Goal: Transaction & Acquisition: Book appointment/travel/reservation

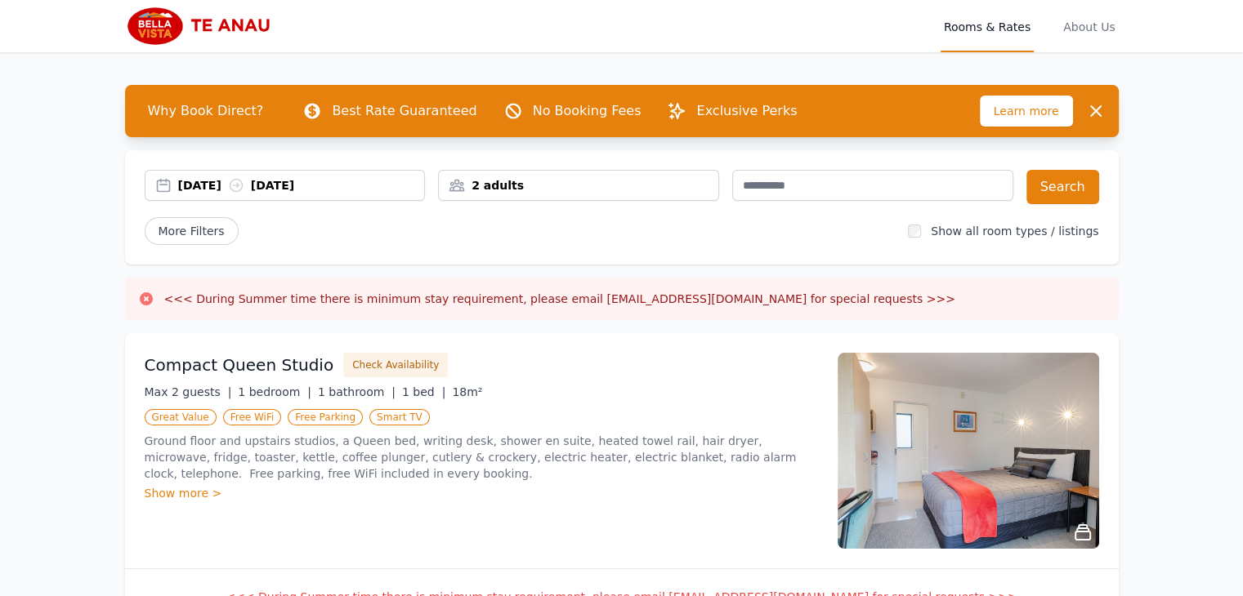
click at [543, 181] on div "2 adults" at bounding box center [578, 185] width 279 height 16
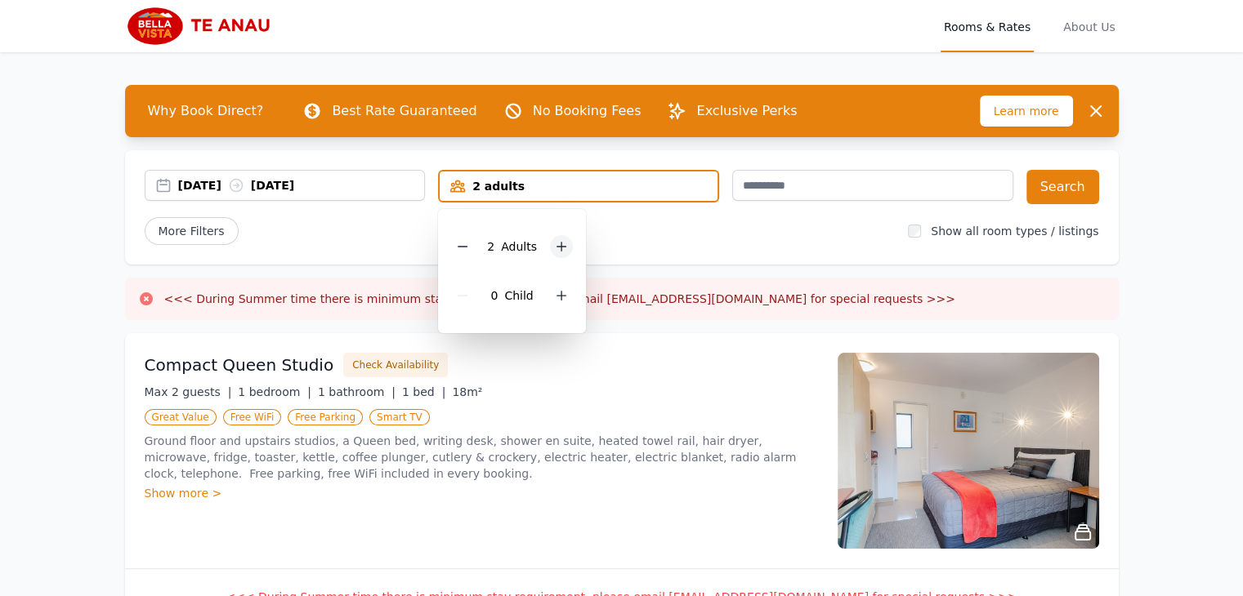
click at [555, 249] on icon at bounding box center [561, 246] width 13 height 13
click at [559, 298] on icon at bounding box center [561, 295] width 13 height 13
click at [632, 244] on div "[DATE] [DATE] 3 adults, 1 child [DEMOGRAPHIC_DATA] Adult s 1 Child Search More …" at bounding box center [622, 207] width 994 height 114
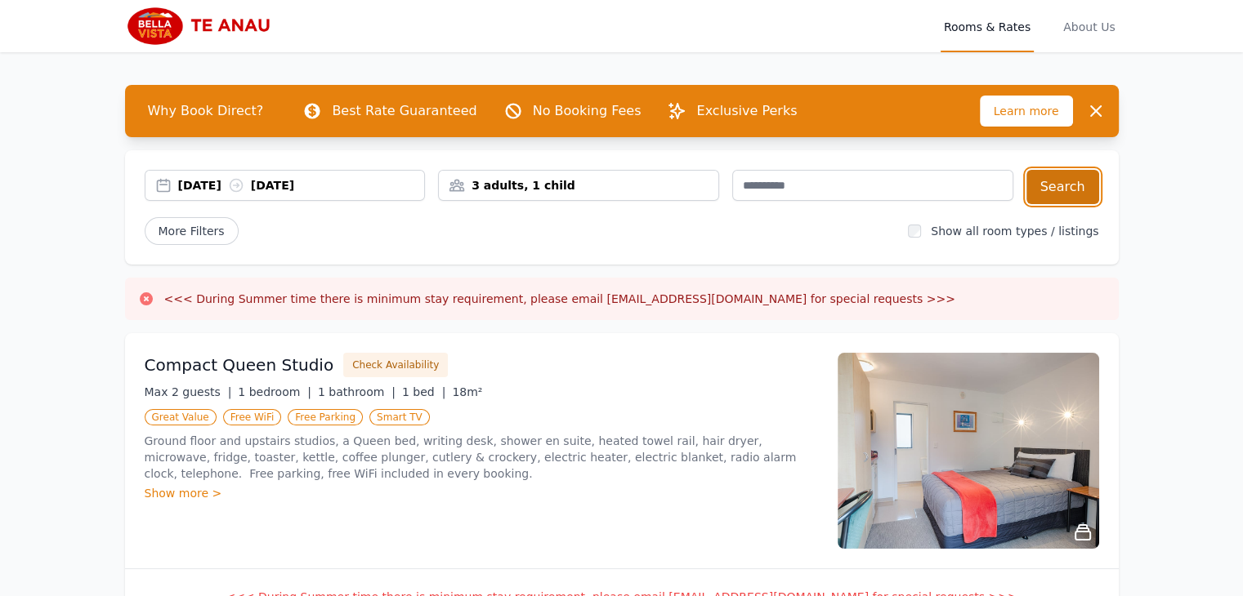
click at [1048, 182] on button "Search" at bounding box center [1062, 187] width 73 height 34
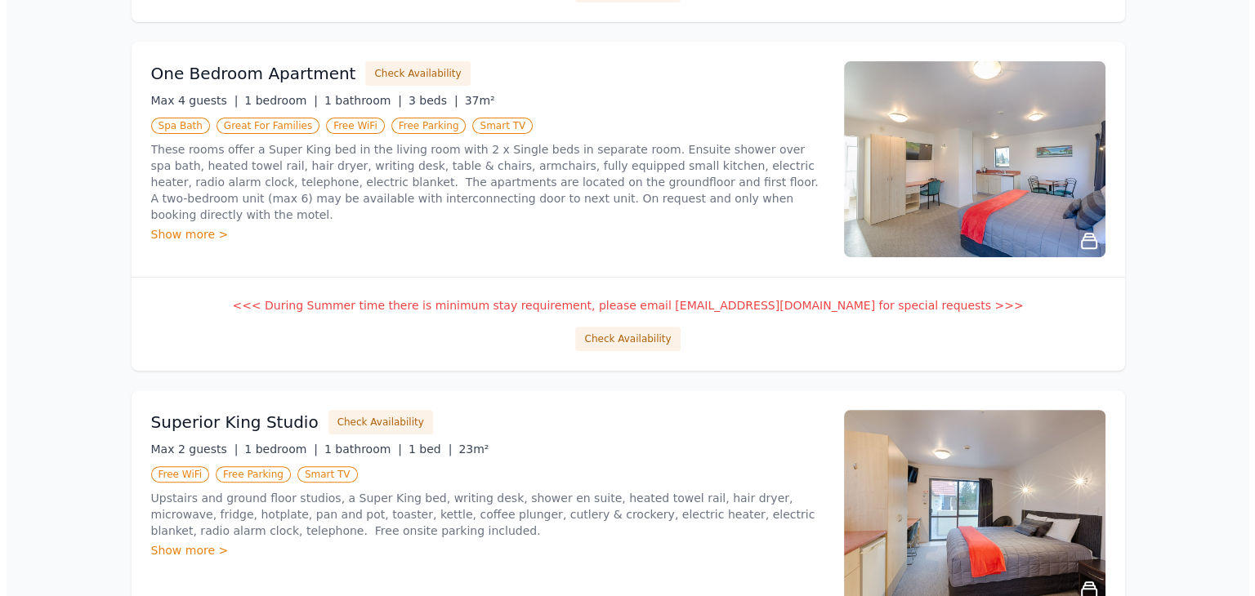
scroll to position [614, 0]
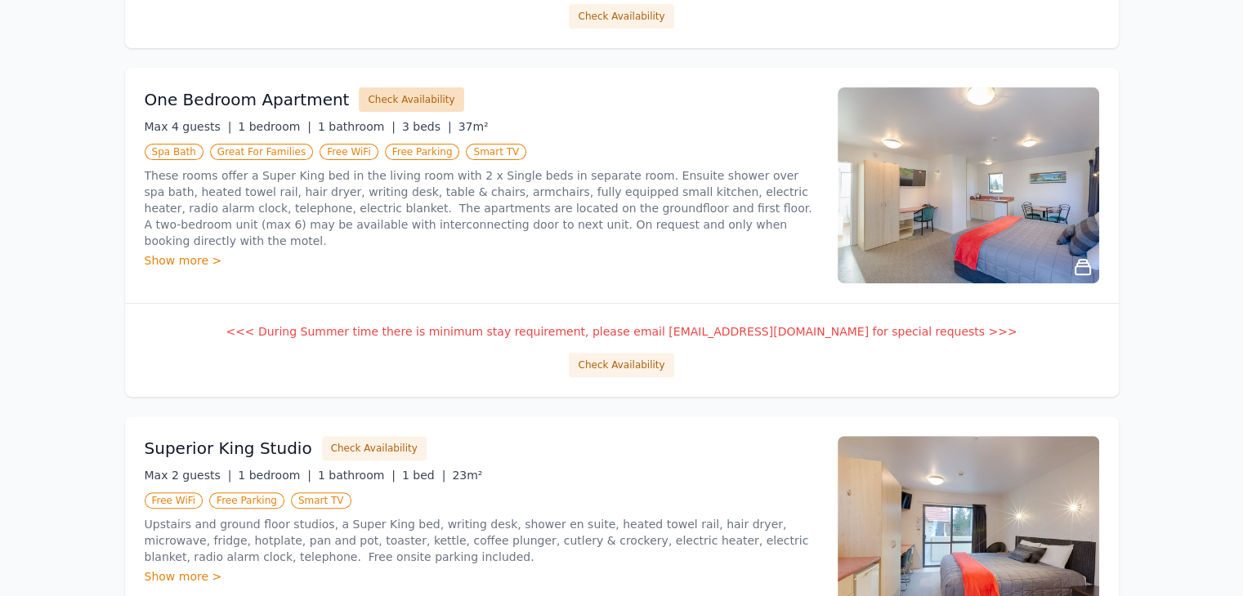
click at [404, 96] on button "Check Availability" at bounding box center [411, 99] width 105 height 25
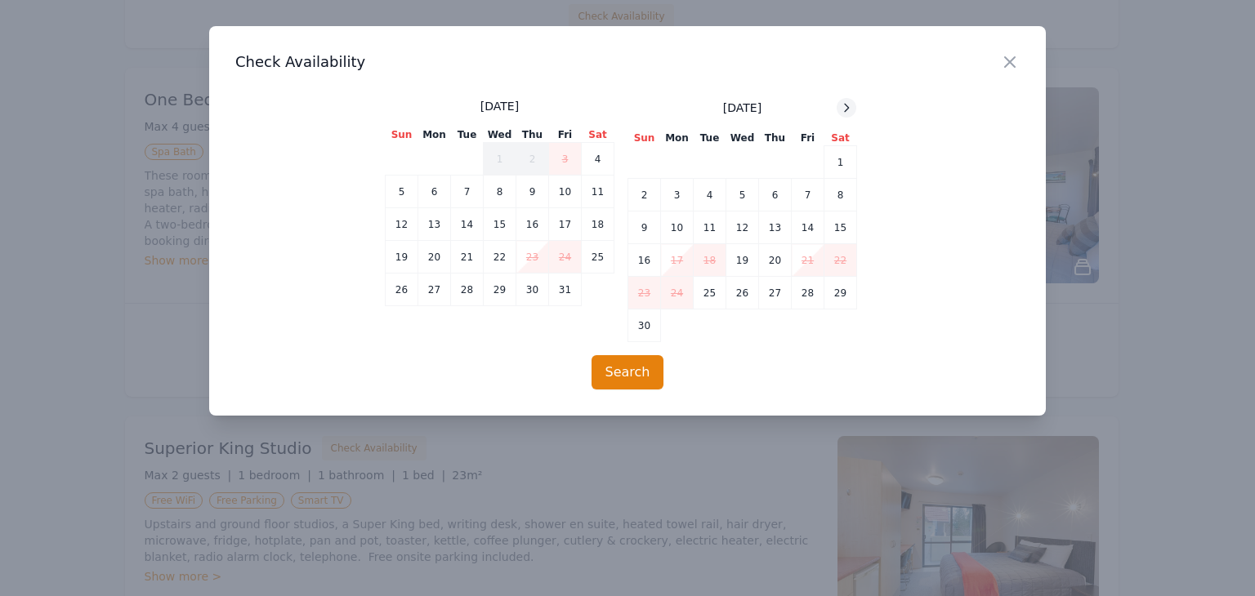
click at [843, 109] on icon at bounding box center [846, 107] width 13 height 13
click at [843, 102] on icon at bounding box center [846, 107] width 13 height 13
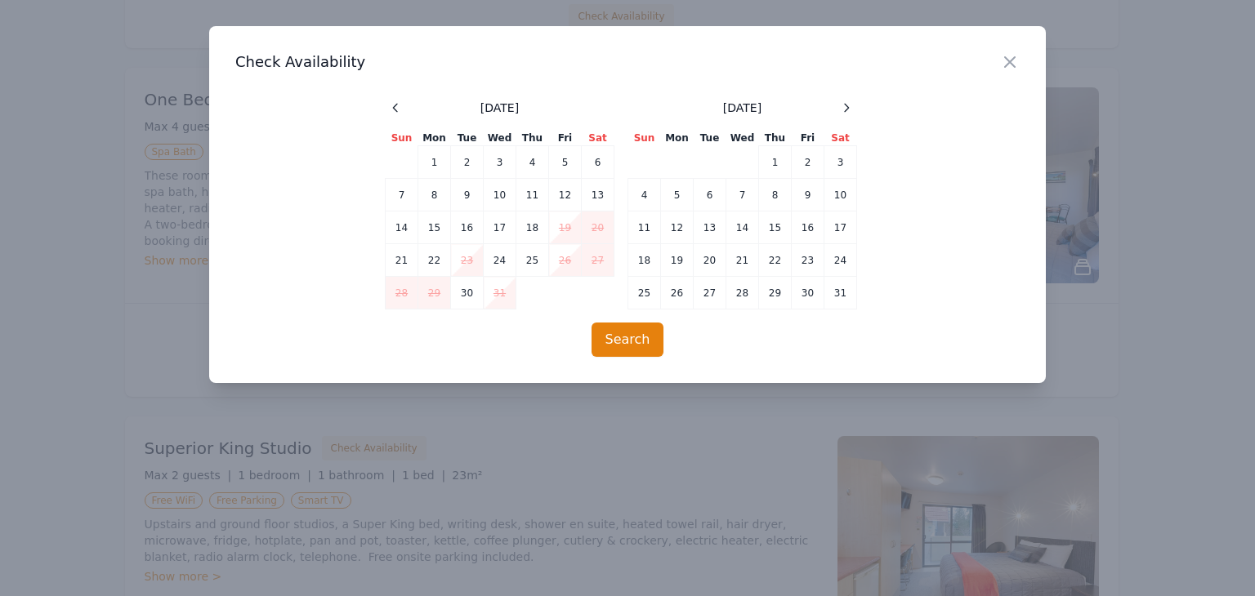
click at [462, 251] on td "23" at bounding box center [467, 260] width 33 height 33
click at [500, 263] on td "24" at bounding box center [500, 260] width 33 height 33
click at [533, 261] on td "25" at bounding box center [532, 260] width 33 height 33
click at [494, 261] on td "24" at bounding box center [500, 260] width 33 height 33
click at [557, 260] on td "26" at bounding box center [565, 260] width 33 height 33
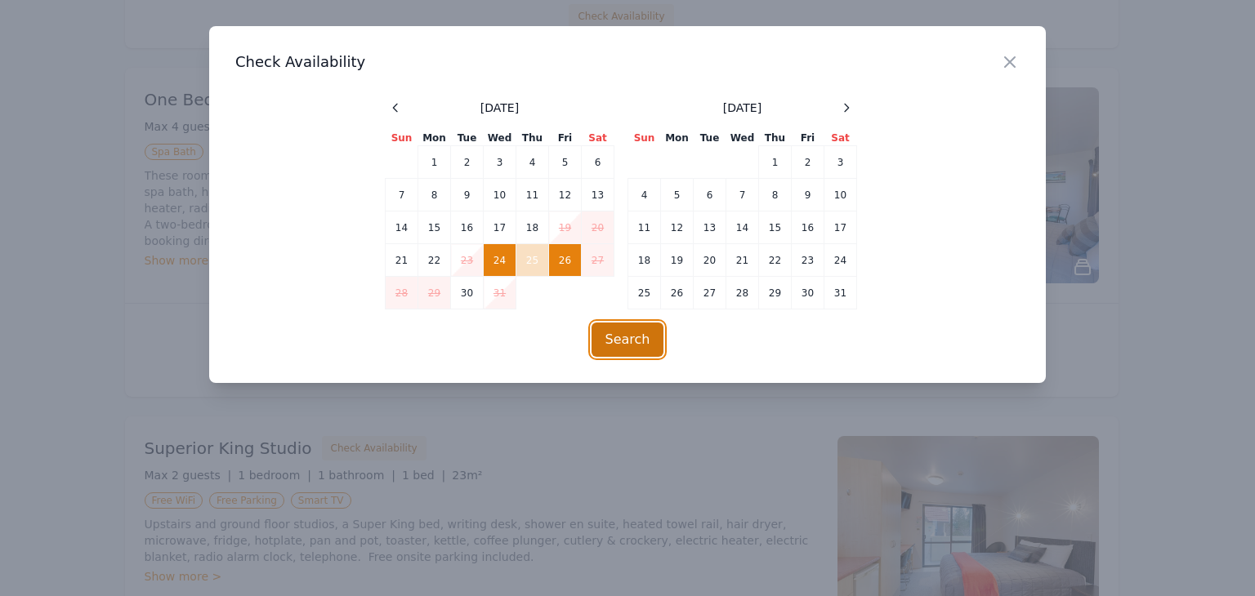
click at [626, 338] on button "Search" at bounding box center [628, 340] width 73 height 34
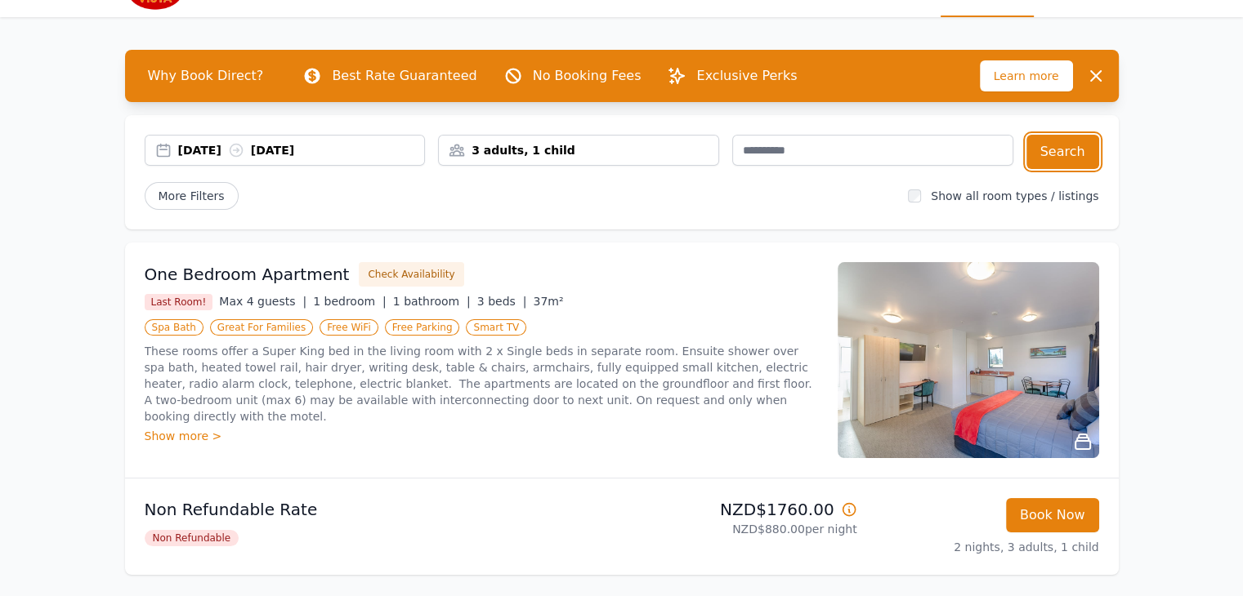
scroll to position [32, 0]
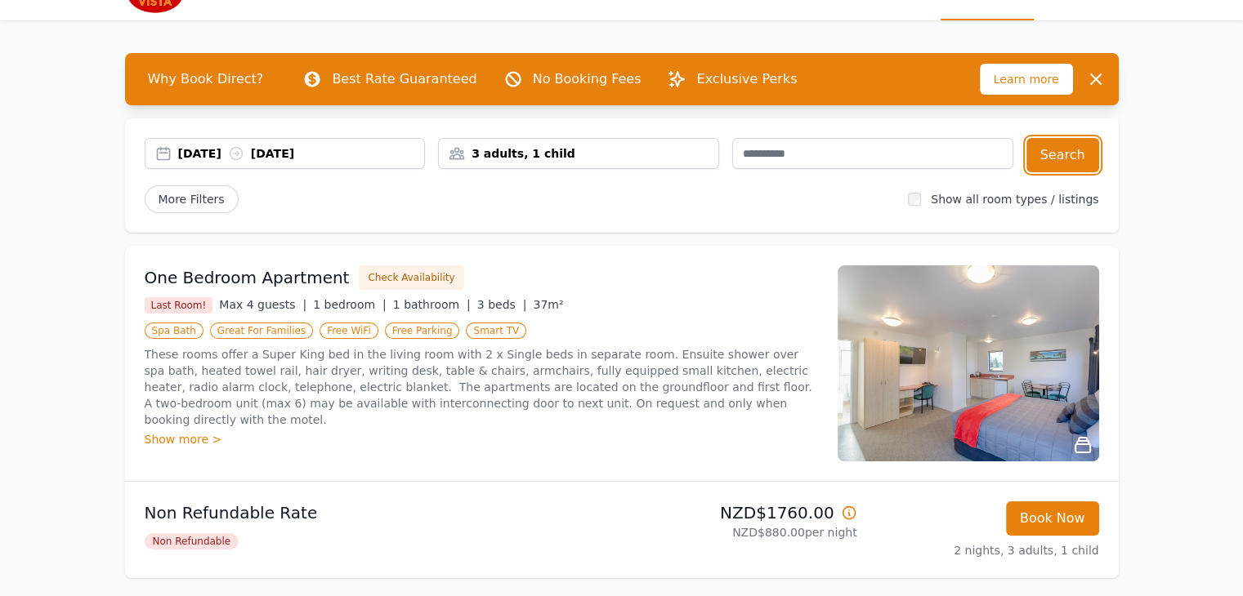
click at [207, 157] on div "[DATE] [DATE]" at bounding box center [301, 153] width 247 height 16
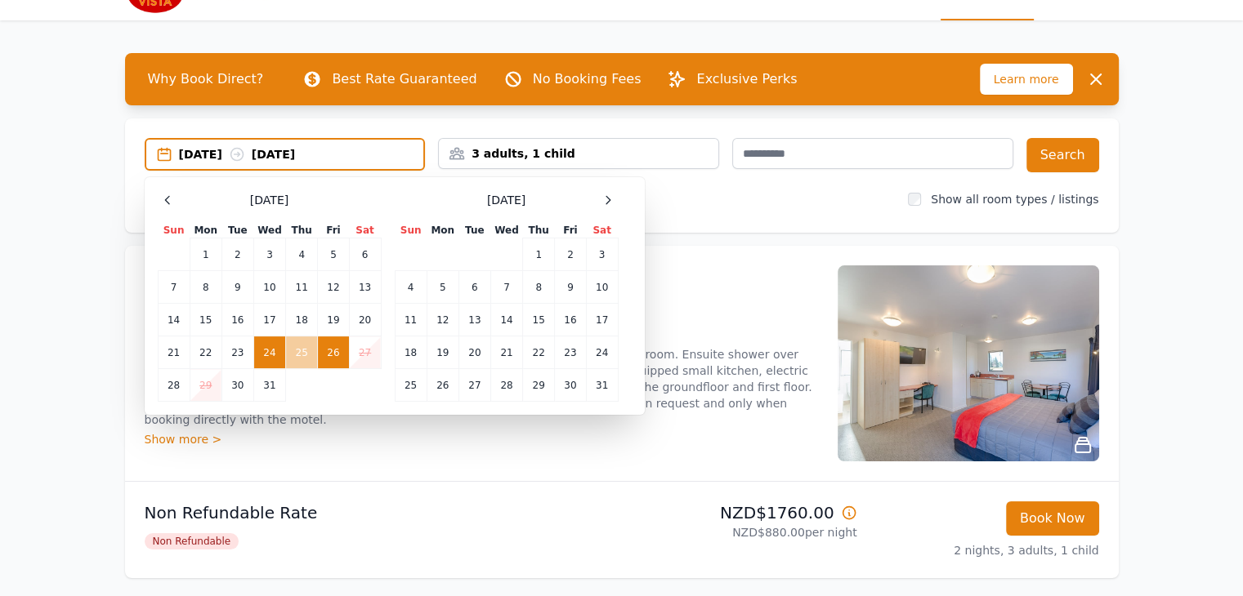
click at [298, 356] on td "25" at bounding box center [302, 353] width 32 height 33
click at [325, 395] on table "Sun Mon Tue Wed Thu Fri Sat 1 2 3 4 5 6 7 8 9 10 11 12 13 14 15 16 17 18 19 20 …" at bounding box center [270, 312] width 224 height 179
click at [337, 271] on td "12" at bounding box center [333, 287] width 31 height 33
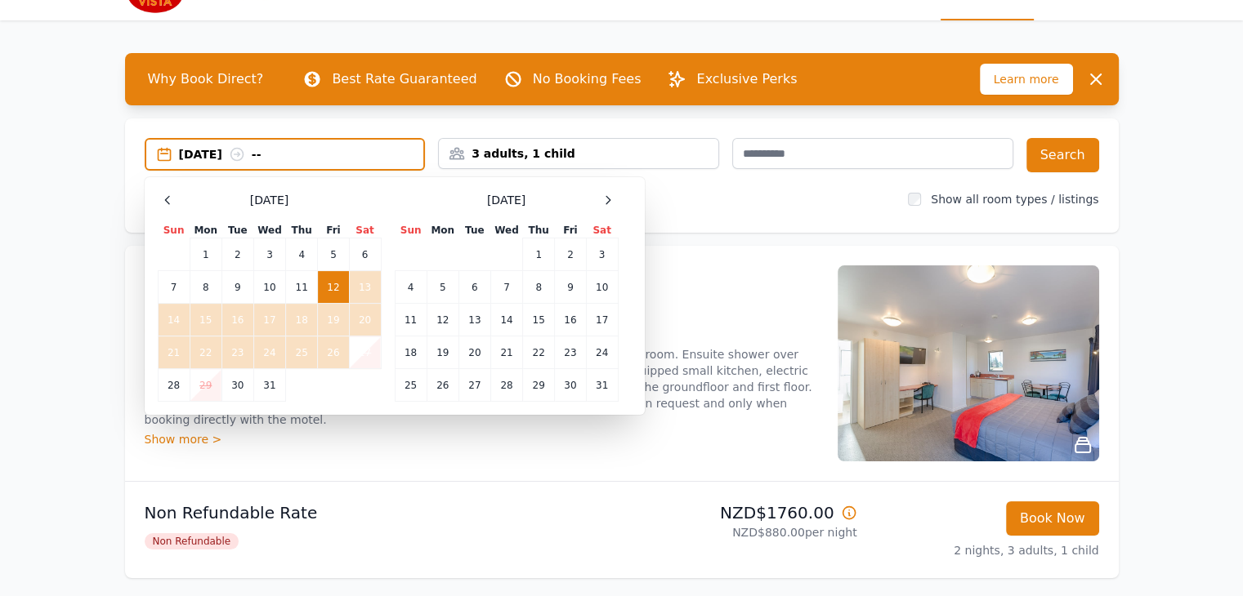
click at [354, 350] on td "27" at bounding box center [365, 353] width 32 height 33
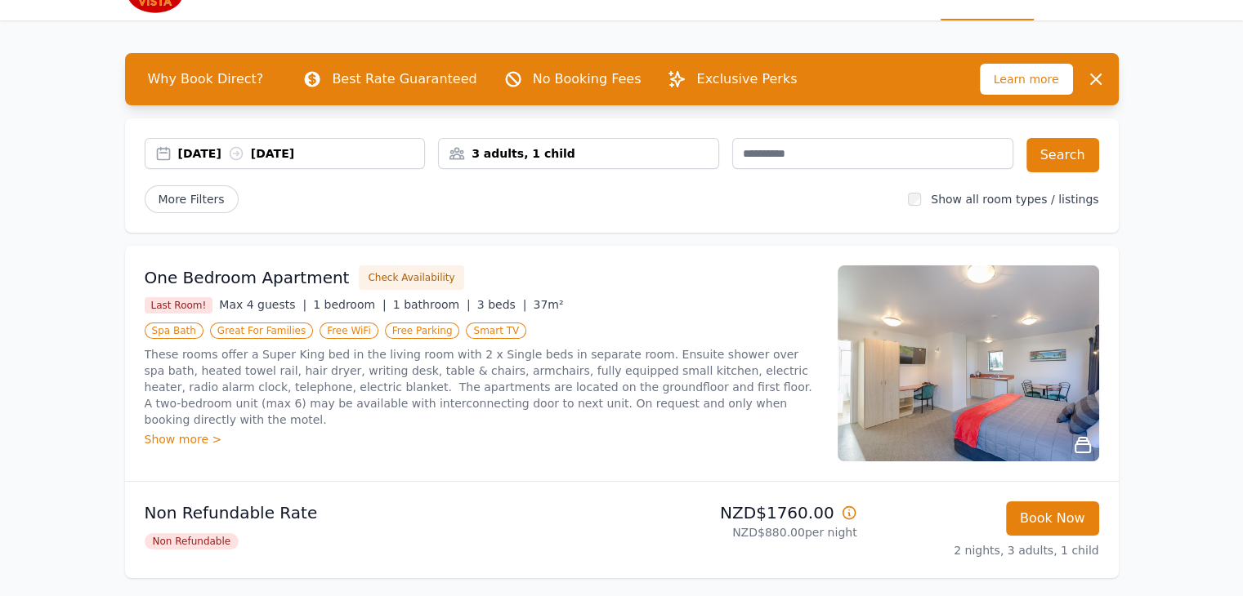
click at [218, 148] on div "[DATE] [DATE]" at bounding box center [301, 153] width 247 height 16
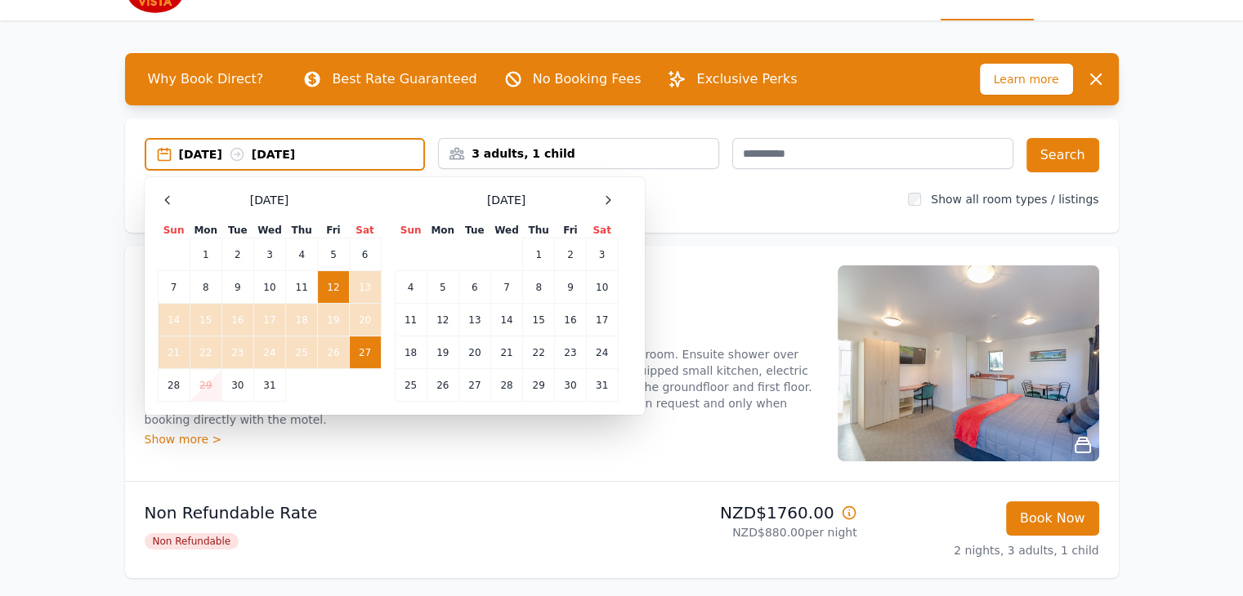
click at [352, 350] on td "27" at bounding box center [365, 353] width 32 height 33
click at [197, 383] on td "29" at bounding box center [206, 385] width 32 height 33
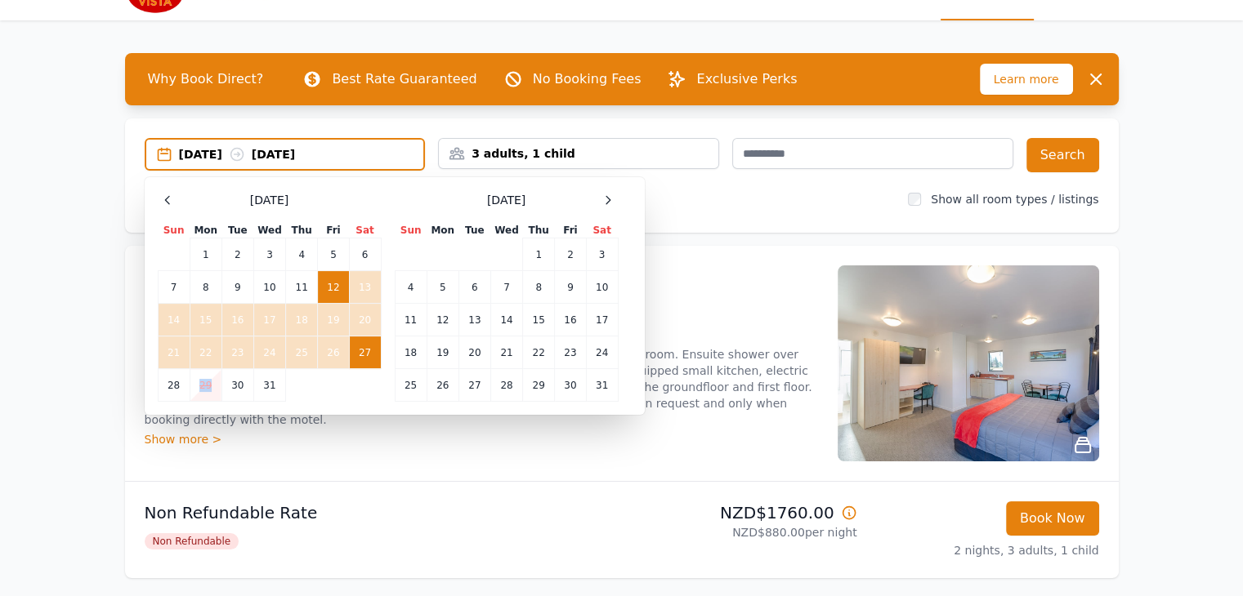
click at [197, 383] on td "29" at bounding box center [206, 385] width 32 height 33
click at [190, 155] on div "[DATE] [DATE]" at bounding box center [301, 154] width 245 height 16
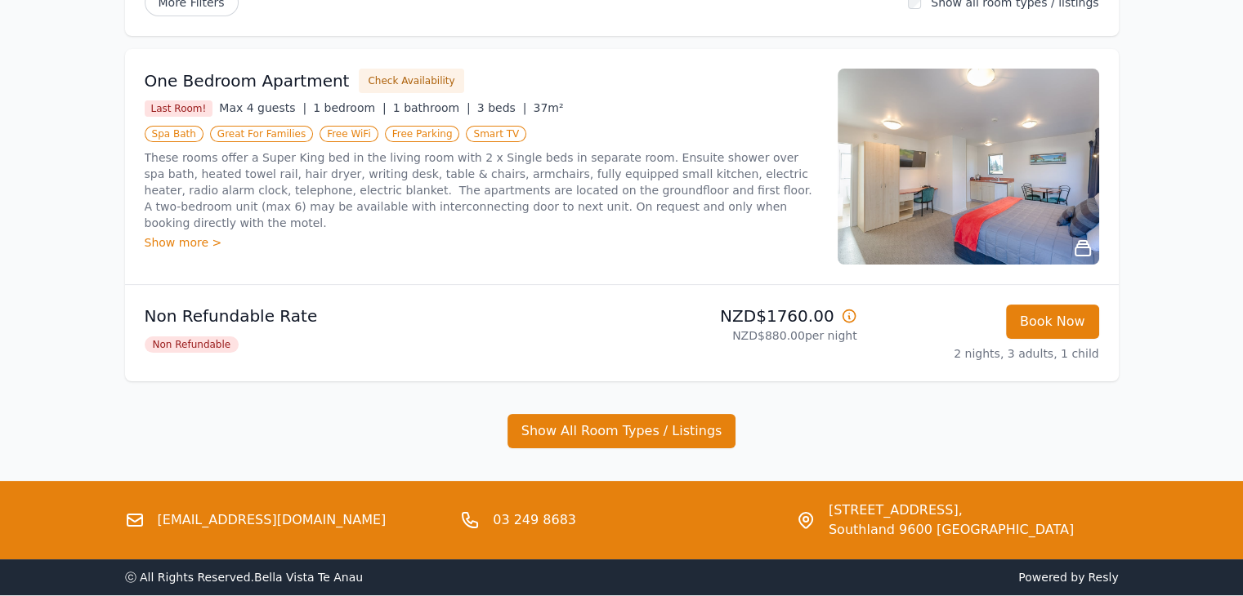
scroll to position [0, 0]
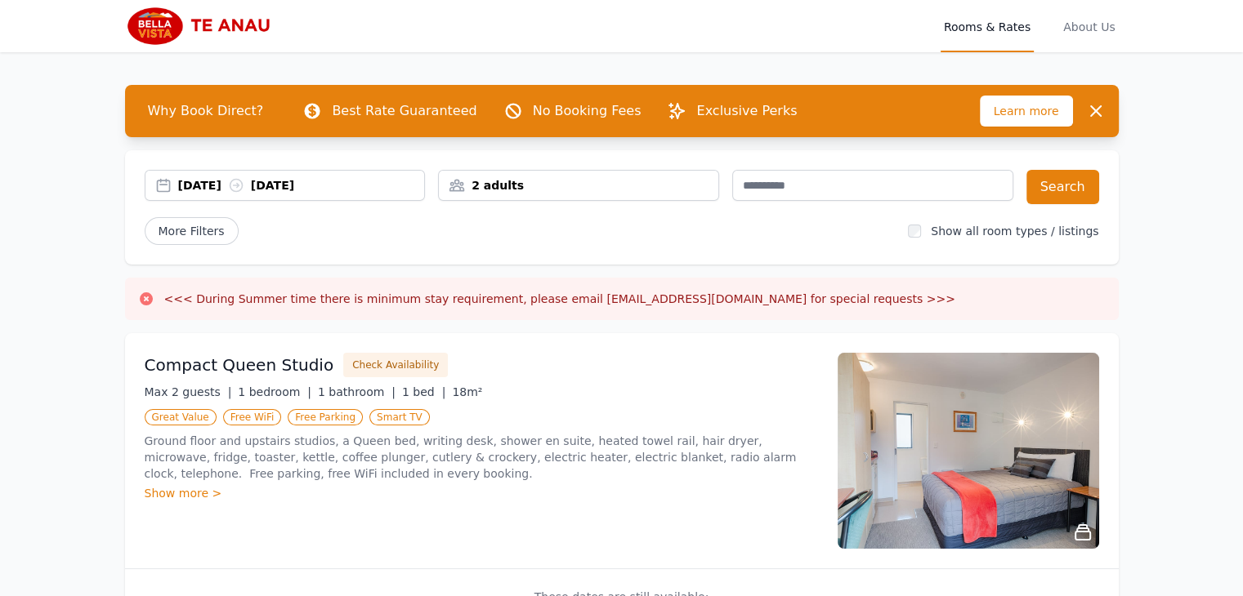
click at [630, 180] on div "2 adults" at bounding box center [578, 185] width 279 height 16
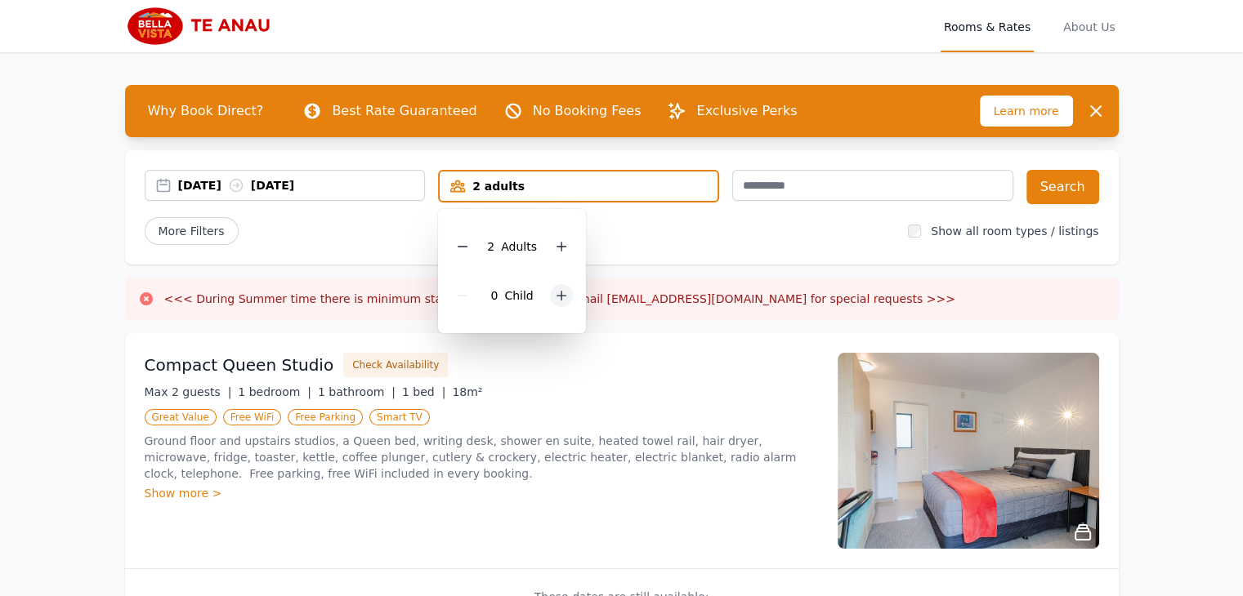
click at [564, 297] on icon at bounding box center [561, 295] width 13 height 13
click at [697, 217] on div "More Filters" at bounding box center [520, 231] width 751 height 28
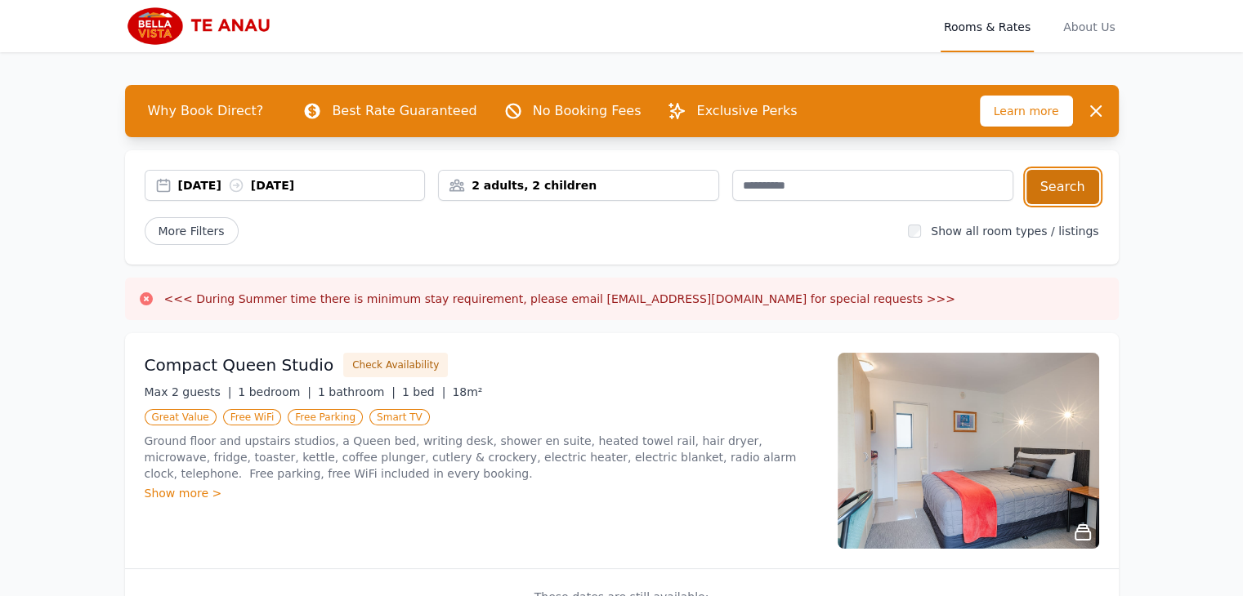
click at [1058, 184] on button "Search" at bounding box center [1062, 187] width 73 height 34
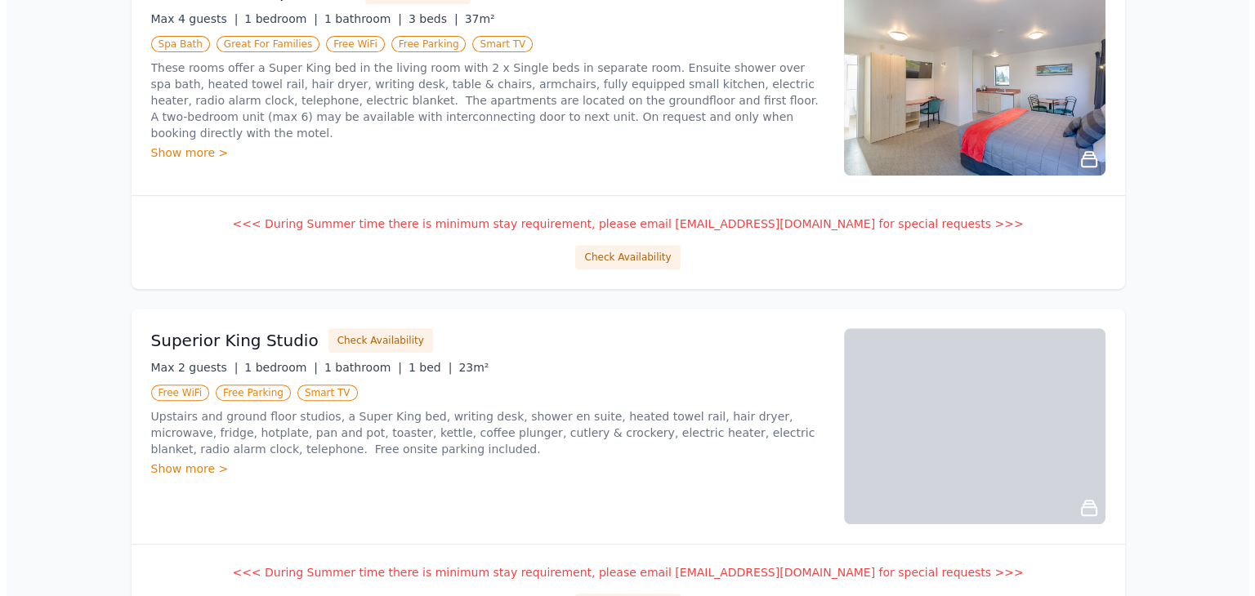
scroll to position [474, 0]
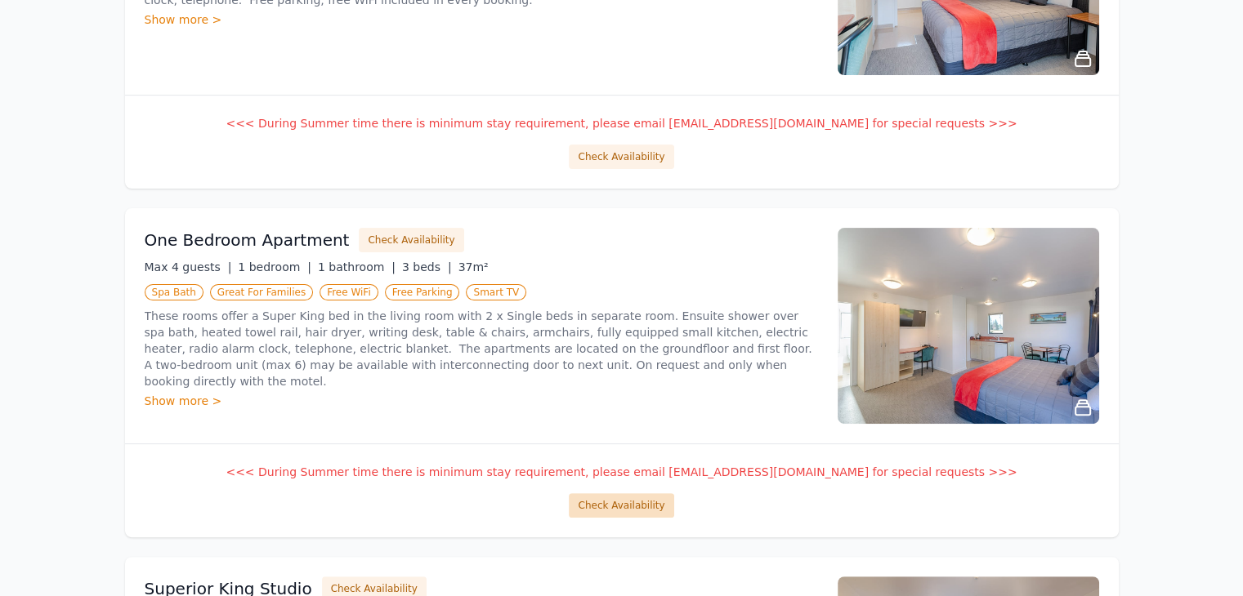
click at [614, 510] on button "Check Availability" at bounding box center [621, 506] width 105 height 25
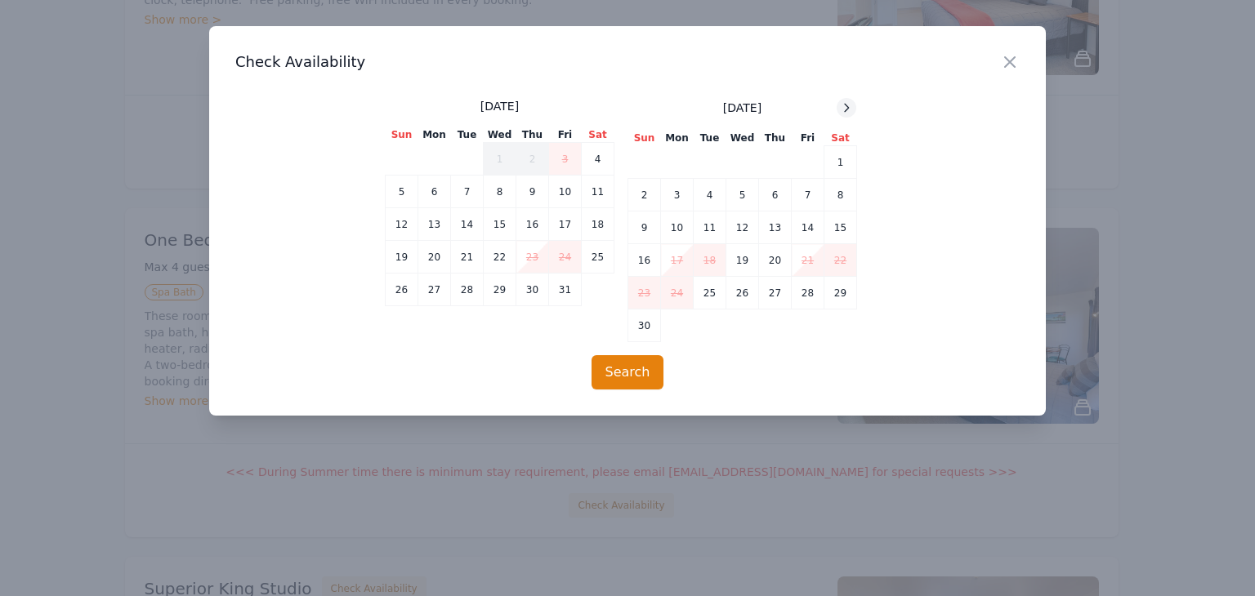
click at [841, 107] on icon at bounding box center [846, 107] width 13 height 13
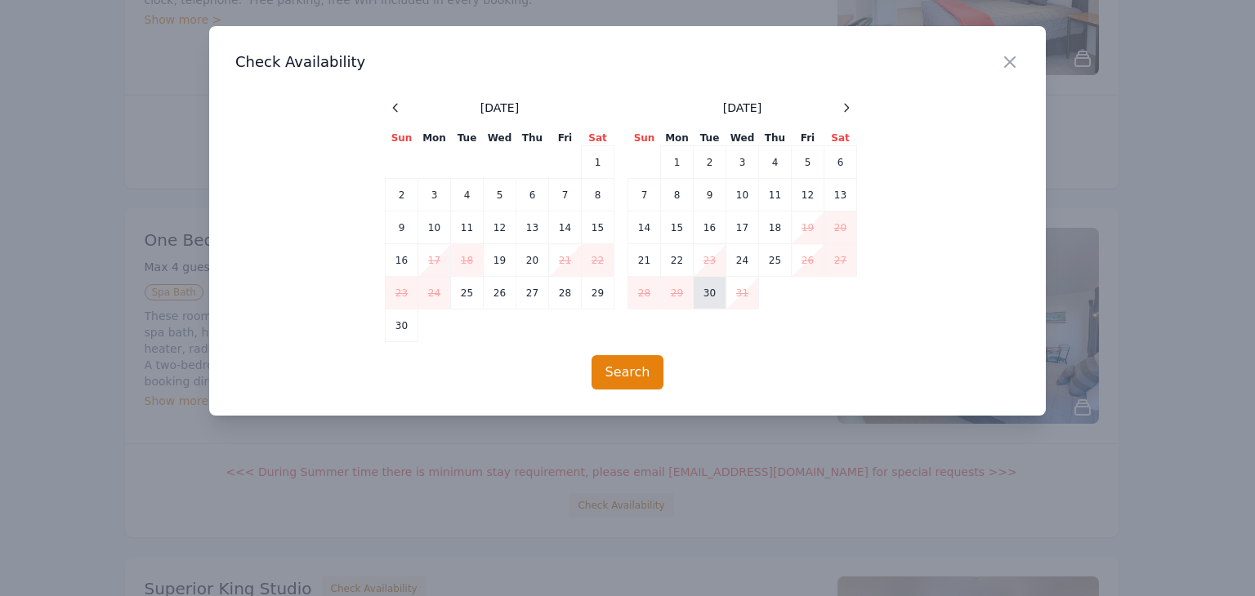
click at [698, 293] on td "30" at bounding box center [710, 293] width 33 height 33
click at [741, 288] on td "31" at bounding box center [742, 293] width 33 height 33
click at [640, 373] on button "Search" at bounding box center [628, 372] width 73 height 34
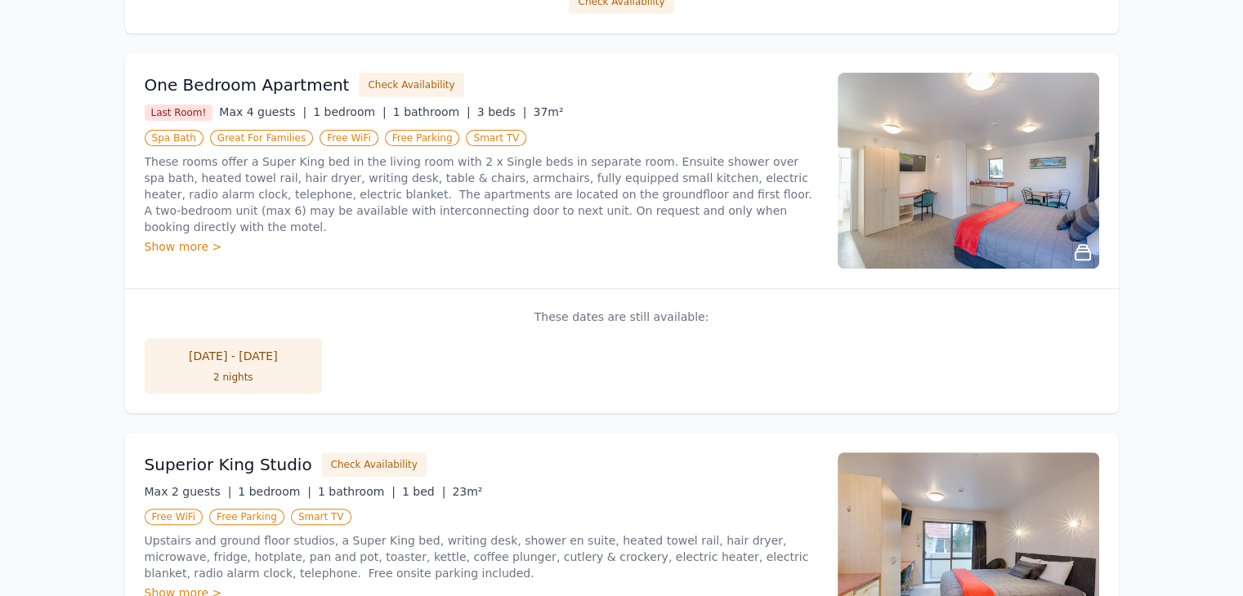
scroll to position [628, 0]
click at [273, 360] on div "01 Jan - 03 Jan" at bounding box center [233, 358] width 145 height 16
